Goal: Complete application form

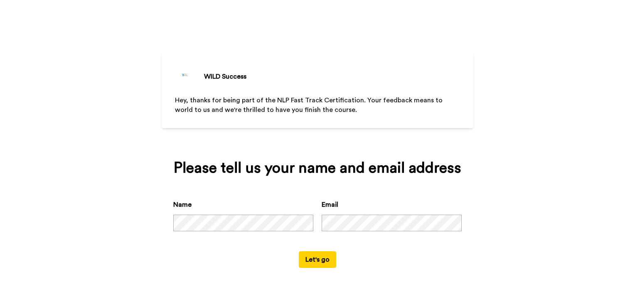
click at [324, 258] on button "Let's go" at bounding box center [317, 259] width 37 height 17
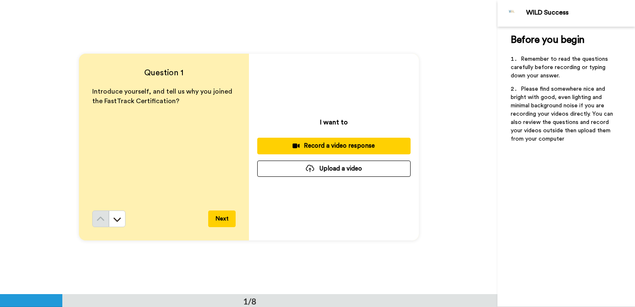
click at [341, 144] on div "Record a video response" at bounding box center [334, 145] width 140 height 9
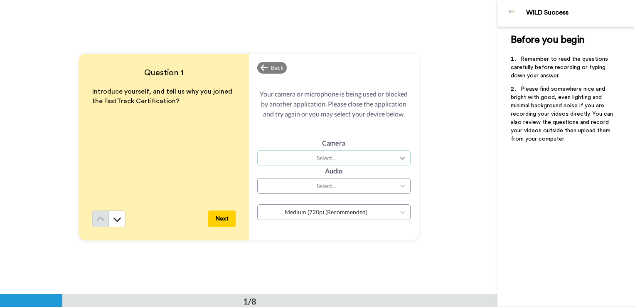
click at [401, 157] on icon at bounding box center [402, 158] width 8 height 8
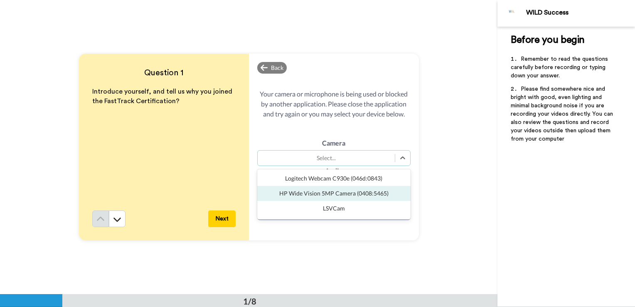
click at [361, 199] on div "HP Wide Vision 5MP Camera (0408:5465)" at bounding box center [333, 193] width 153 height 15
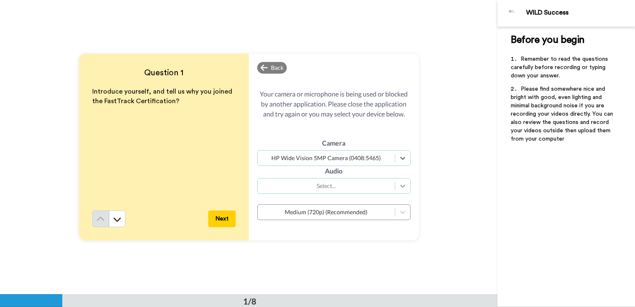
click at [399, 186] on icon at bounding box center [402, 186] width 8 height 8
click at [426, 203] on div "Question 1 Introduce yourself, and tell us why you joined the FastTrack Certifi…" at bounding box center [248, 147] width 497 height 294
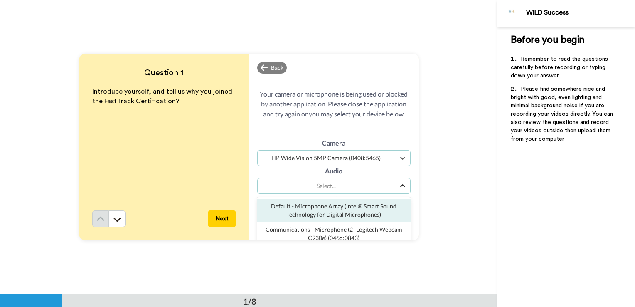
click at [400, 188] on icon at bounding box center [402, 186] width 8 height 8
click at [369, 207] on div "Default - Microphone Array (Intel® Smart Sound Technology for Digital Microphon…" at bounding box center [333, 210] width 153 height 23
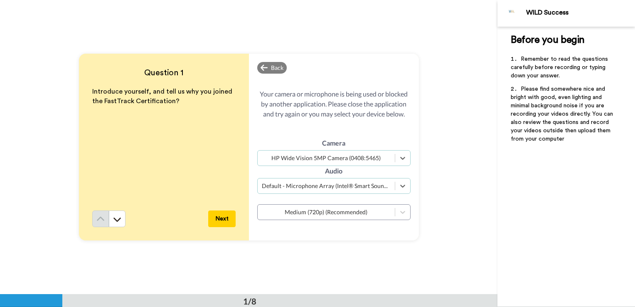
click at [215, 217] on button "Next" at bounding box center [221, 218] width 27 height 17
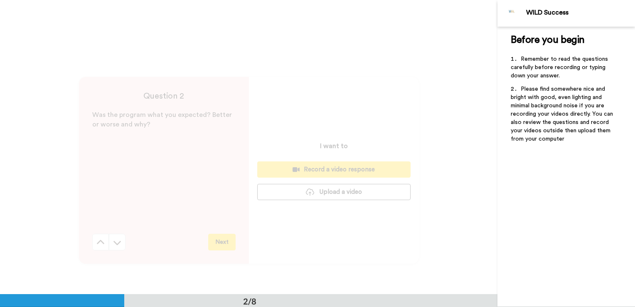
scroll to position [294, 0]
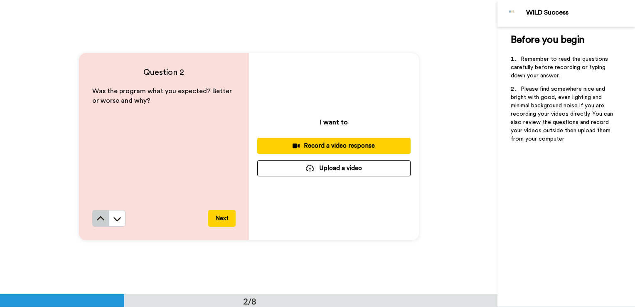
click at [101, 219] on icon at bounding box center [100, 218] width 7 height 4
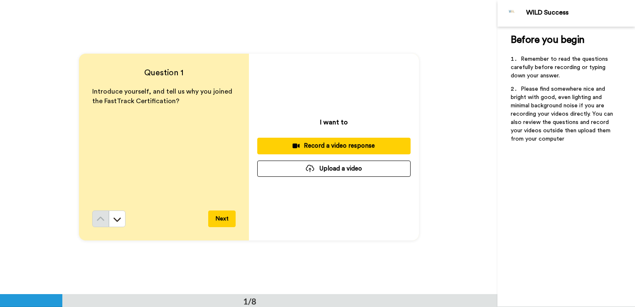
scroll to position [0, 0]
click at [339, 145] on div "Record a video response" at bounding box center [334, 145] width 140 height 9
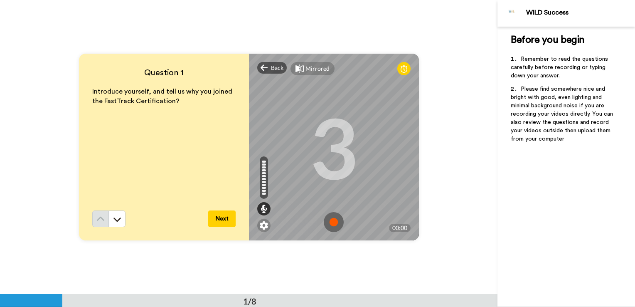
click at [334, 220] on img at bounding box center [334, 222] width 20 height 20
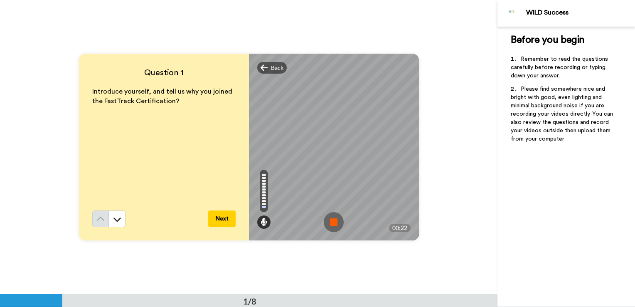
click at [334, 220] on img at bounding box center [334, 222] width 20 height 20
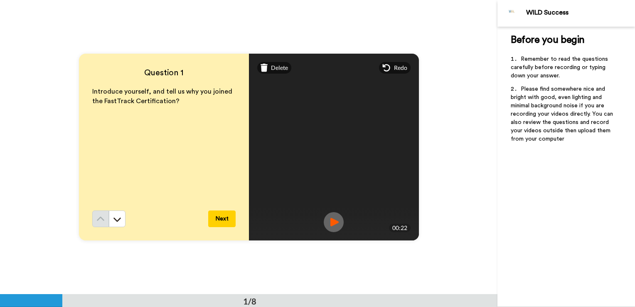
click at [329, 221] on img at bounding box center [334, 222] width 20 height 20
click at [224, 214] on button "Next" at bounding box center [221, 218] width 27 height 17
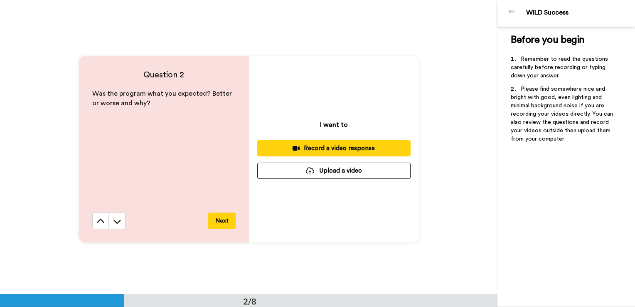
scroll to position [294, 0]
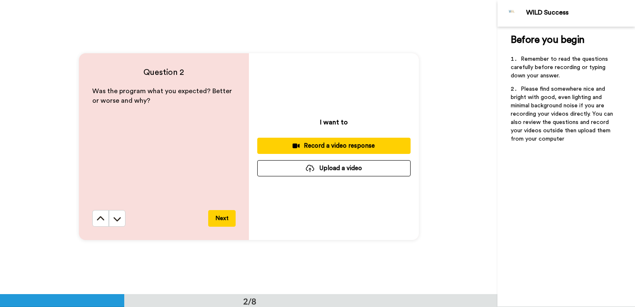
click at [320, 147] on div "Record a video response" at bounding box center [334, 145] width 140 height 9
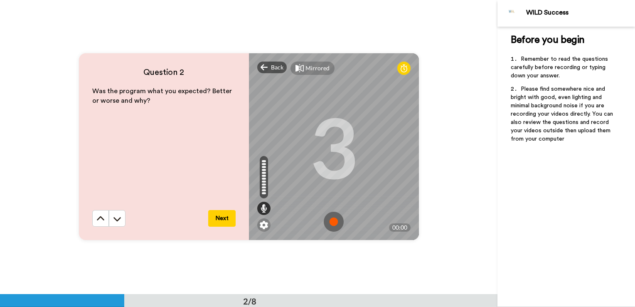
click at [329, 217] on img at bounding box center [334, 221] width 20 height 20
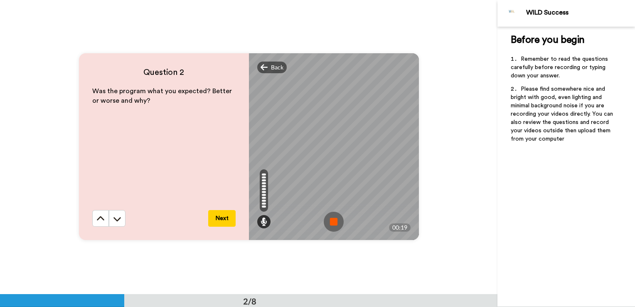
click at [336, 224] on img at bounding box center [334, 221] width 20 height 20
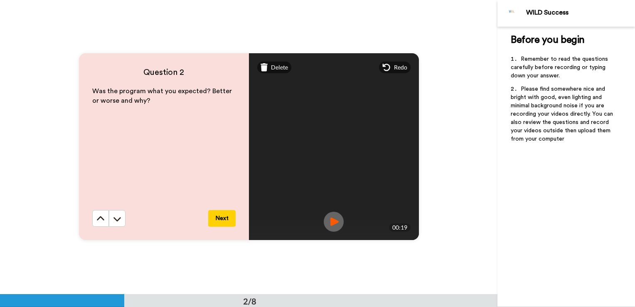
click at [329, 225] on img at bounding box center [334, 221] width 20 height 20
click at [219, 217] on button "Next" at bounding box center [221, 218] width 27 height 17
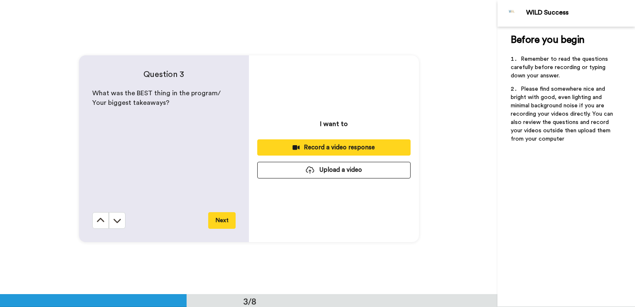
scroll to position [588, 0]
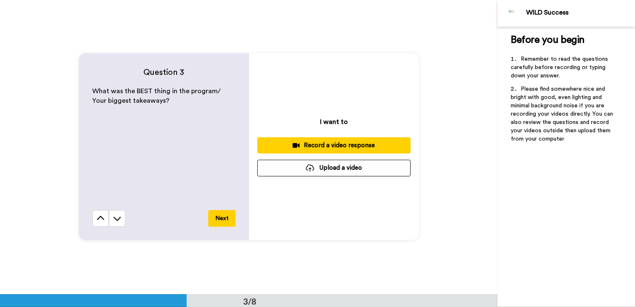
click at [335, 144] on div "Record a video response" at bounding box center [334, 145] width 140 height 9
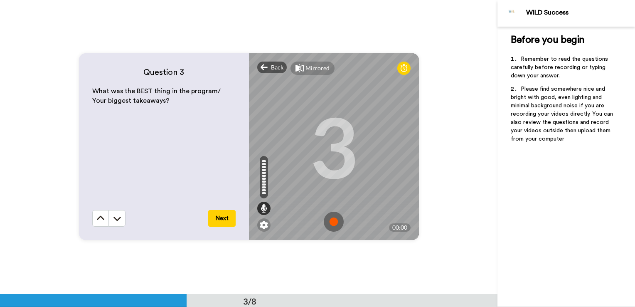
click at [333, 219] on img at bounding box center [334, 221] width 20 height 20
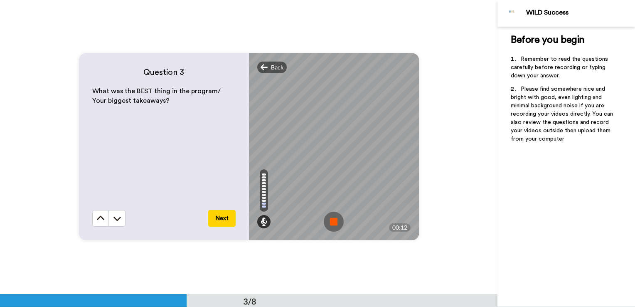
click at [333, 219] on img at bounding box center [334, 221] width 20 height 20
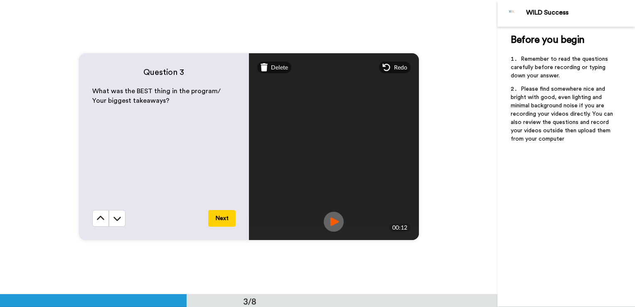
click at [334, 223] on img at bounding box center [334, 221] width 20 height 20
click at [219, 215] on button "Next" at bounding box center [221, 218] width 27 height 17
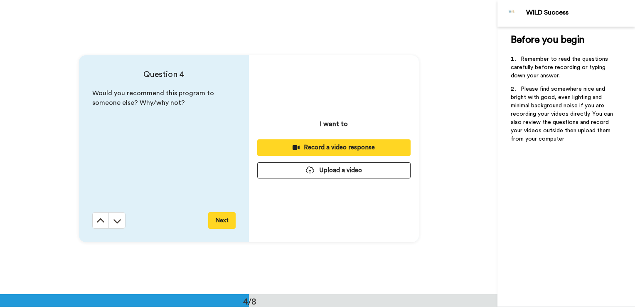
scroll to position [883, 0]
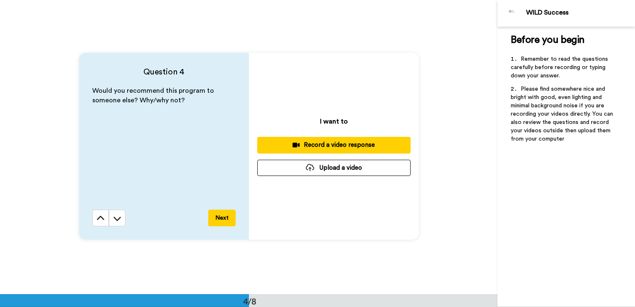
click at [342, 139] on button "Record a video response" at bounding box center [333, 145] width 153 height 16
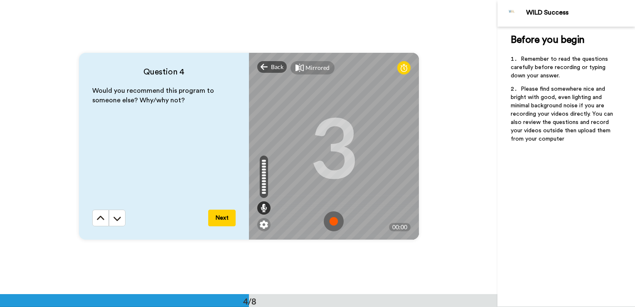
click at [330, 219] on img at bounding box center [334, 221] width 20 height 20
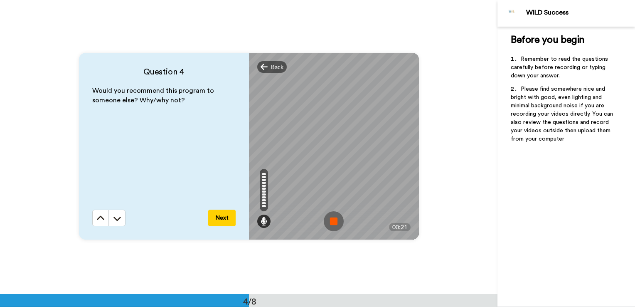
click at [336, 220] on img at bounding box center [334, 221] width 20 height 20
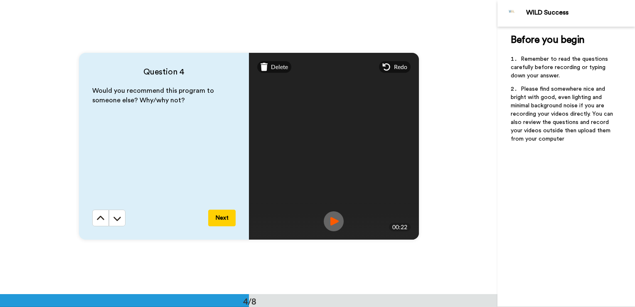
click at [327, 220] on img at bounding box center [334, 221] width 20 height 20
click at [213, 219] on button "Next" at bounding box center [221, 217] width 27 height 17
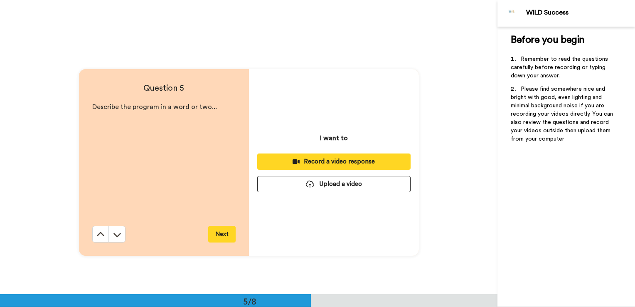
scroll to position [1176, 0]
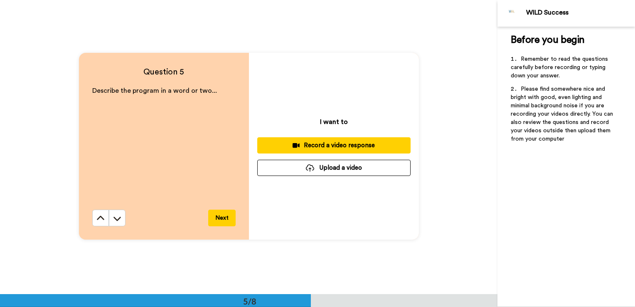
click at [307, 145] on div "Record a video response" at bounding box center [334, 145] width 140 height 9
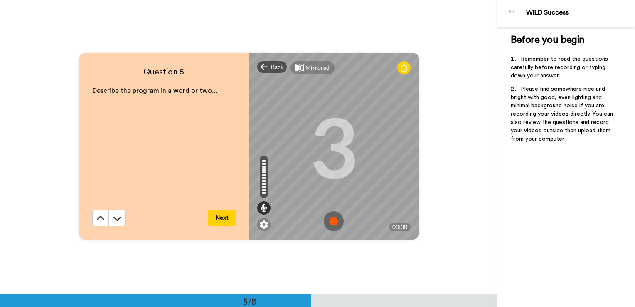
click at [331, 221] on img at bounding box center [334, 221] width 20 height 20
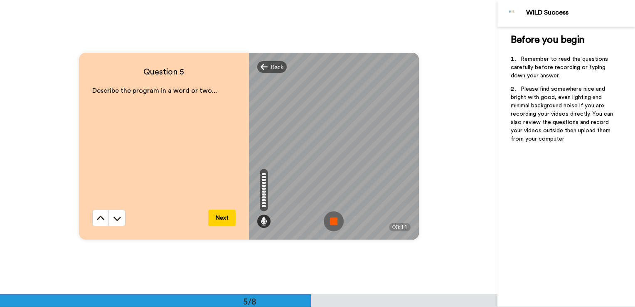
click at [337, 220] on img at bounding box center [334, 221] width 20 height 20
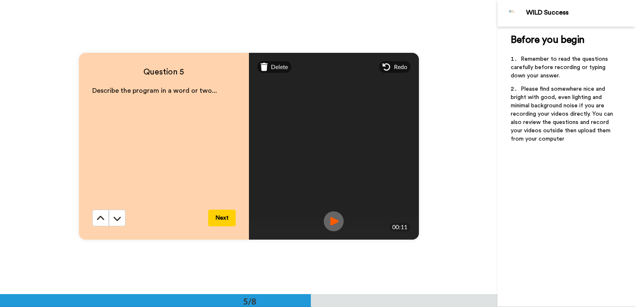
click at [331, 221] on img at bounding box center [334, 221] width 20 height 20
click at [213, 216] on button "Next" at bounding box center [221, 217] width 27 height 17
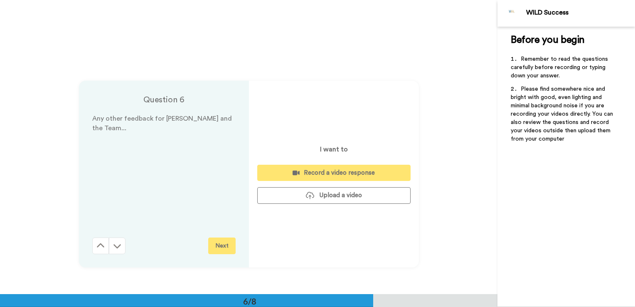
scroll to position [1470, 0]
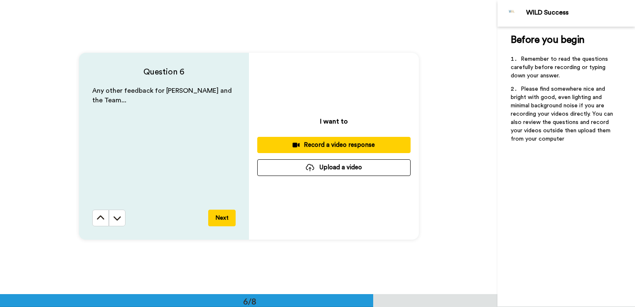
click at [327, 141] on div "Record a video response" at bounding box center [334, 144] width 140 height 9
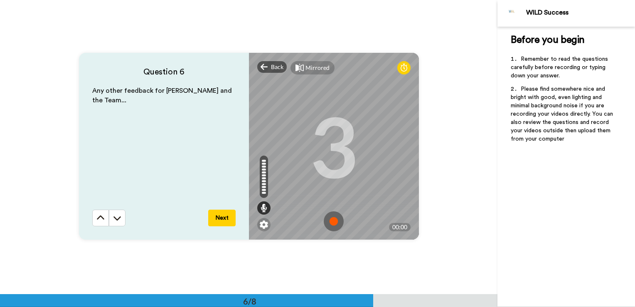
click at [329, 224] on img at bounding box center [334, 221] width 20 height 20
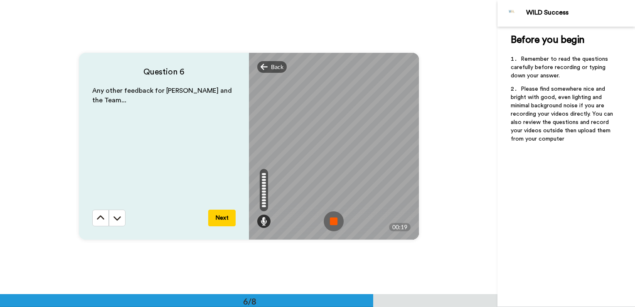
click at [329, 224] on img at bounding box center [334, 221] width 20 height 20
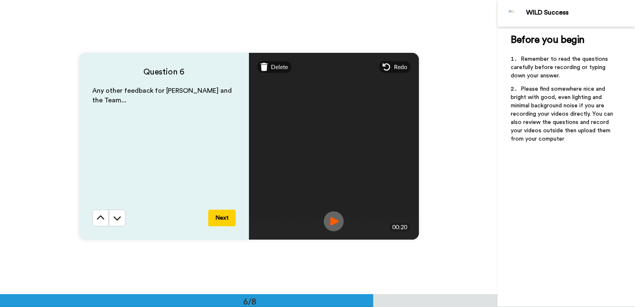
click at [327, 219] on img at bounding box center [334, 221] width 20 height 20
click at [219, 215] on button "Next" at bounding box center [221, 217] width 27 height 17
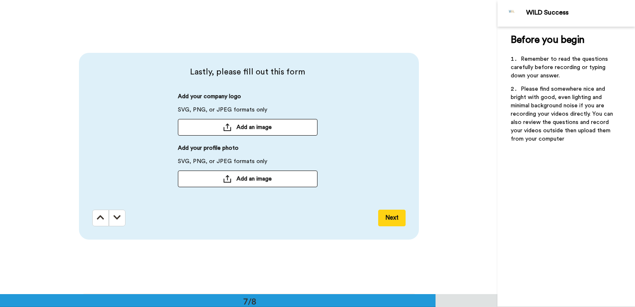
scroll to position [1765, 0]
click at [242, 182] on span "Add an image" at bounding box center [253, 178] width 35 height 8
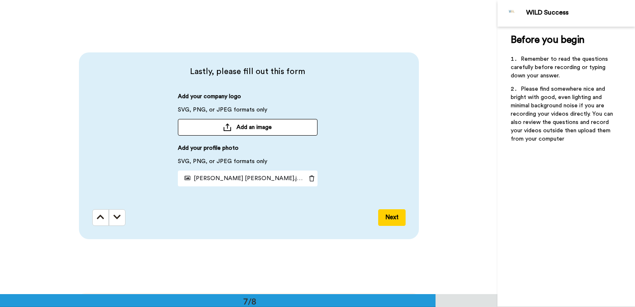
click at [387, 216] on button "Next" at bounding box center [391, 217] width 27 height 17
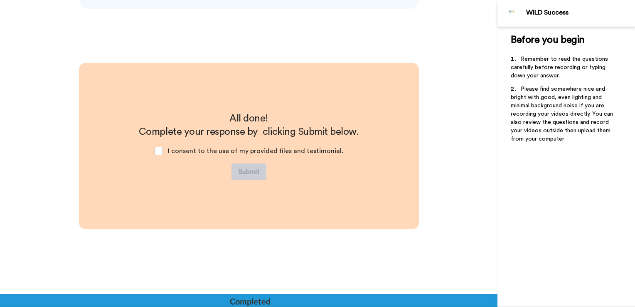
scroll to position [1994, 0]
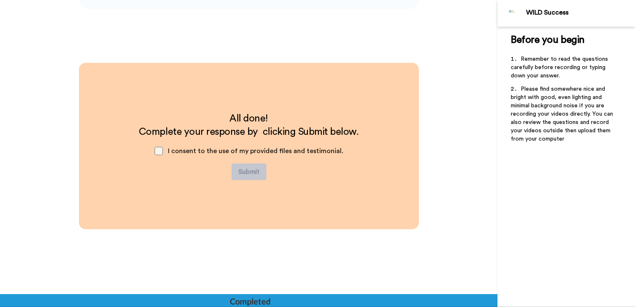
click at [160, 151] on span at bounding box center [159, 151] width 8 height 8
click at [158, 152] on span at bounding box center [159, 151] width 8 height 8
click at [236, 170] on button "Submit" at bounding box center [248, 171] width 35 height 17
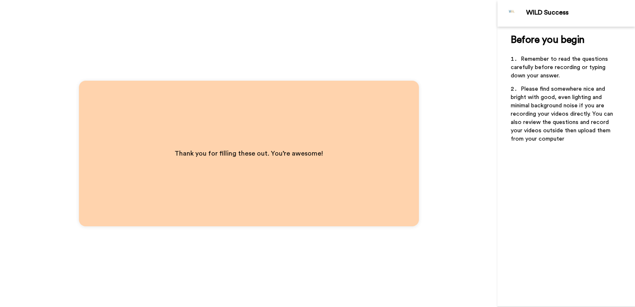
click at [456, 225] on div "Thank you for filling these out. You’re awesome!" at bounding box center [248, 153] width 497 height 307
